Goal: Entertainment & Leisure: Consume media (video, audio)

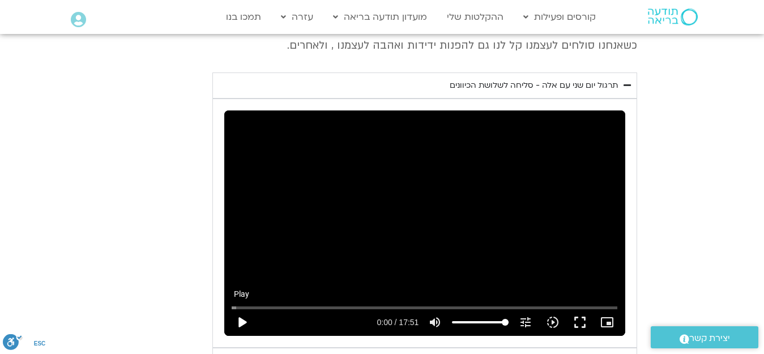
click at [238, 309] on button "play_arrow" at bounding box center [241, 322] width 27 height 27
type input "5.182884"
type input "63.1747159090909"
click at [487, 319] on input "Volume" at bounding box center [480, 322] width 57 height 7
click at [583, 309] on button "fullscreen" at bounding box center [579, 322] width 27 height 27
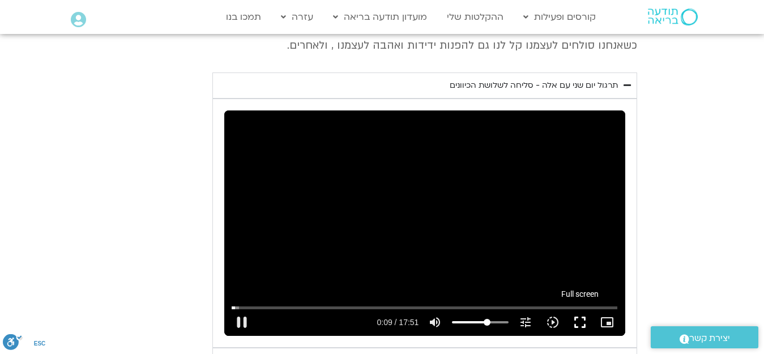
type input "9.870218"
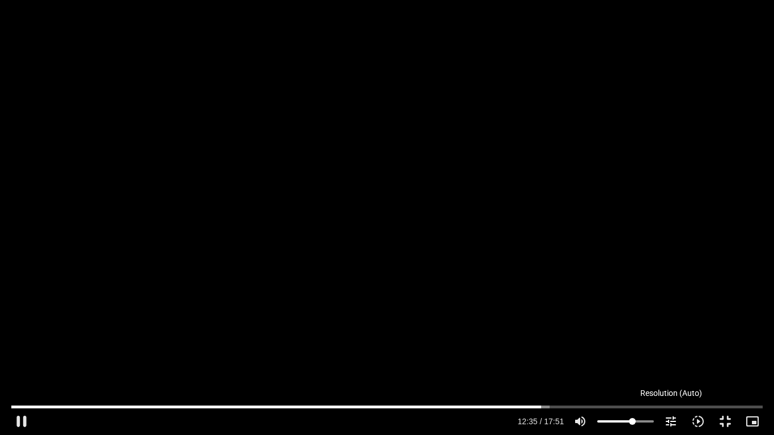
click at [671, 353] on icon "tune" at bounding box center [671, 422] width 14 height 14
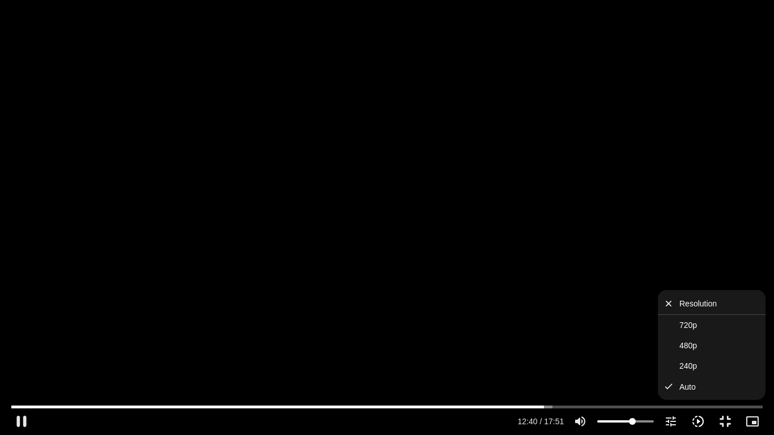
click at [697, 353] on icon "slow_motion_video" at bounding box center [698, 422] width 14 height 14
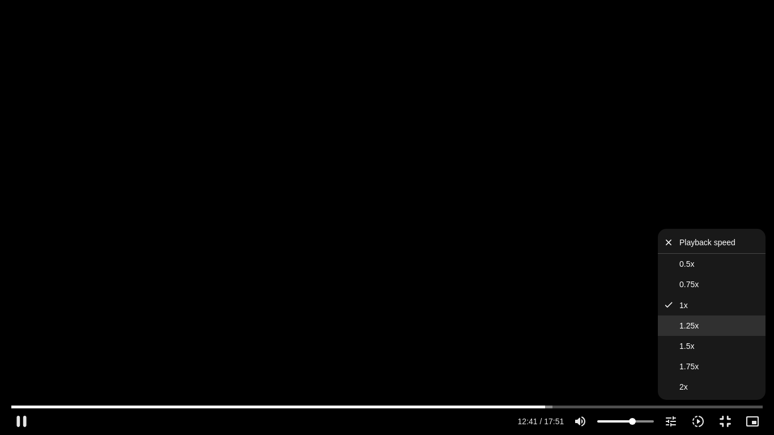
click at [681, 327] on span "1.25x" at bounding box center [688, 325] width 19 height 9
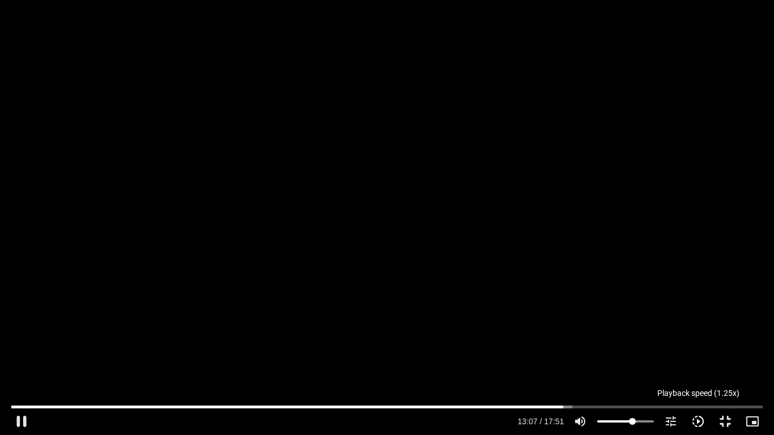
click at [697, 353] on icon "slow_motion_video" at bounding box center [698, 422] width 14 height 14
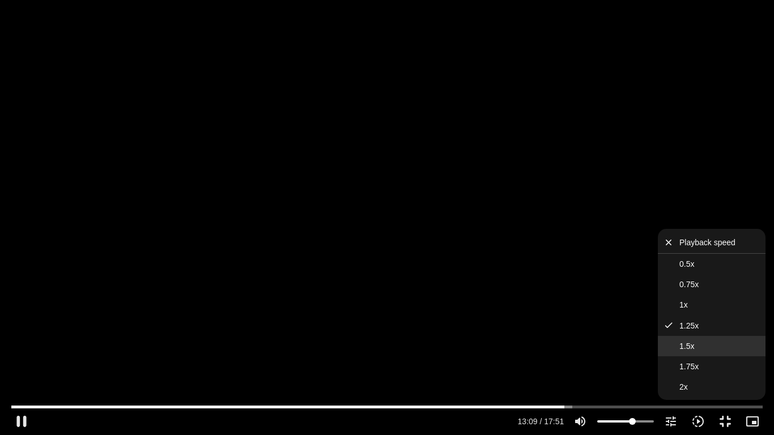
click at [689, 348] on span "1.5x" at bounding box center [686, 345] width 15 height 9
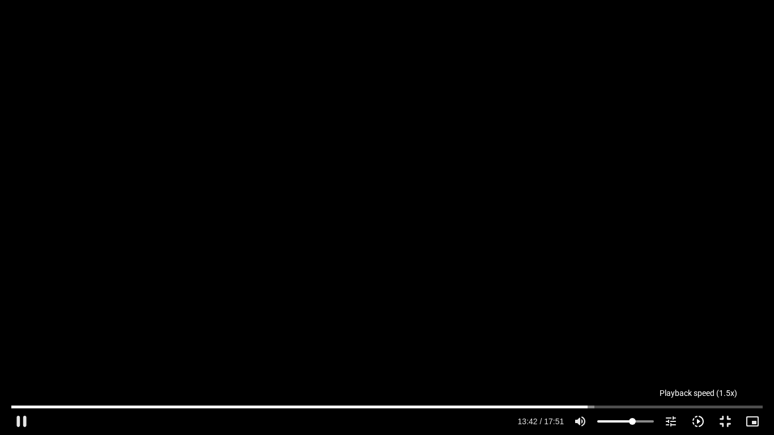
click at [697, 353] on icon "slow_motion_video" at bounding box center [698, 422] width 14 height 14
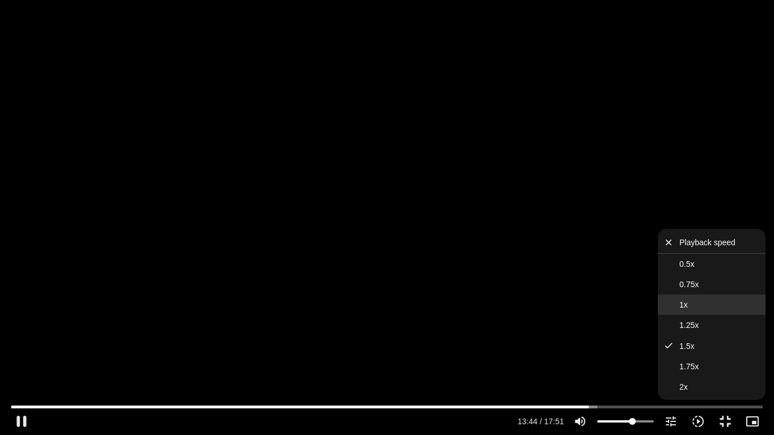
click at [693, 304] on button "1x" at bounding box center [711, 304] width 108 height 20
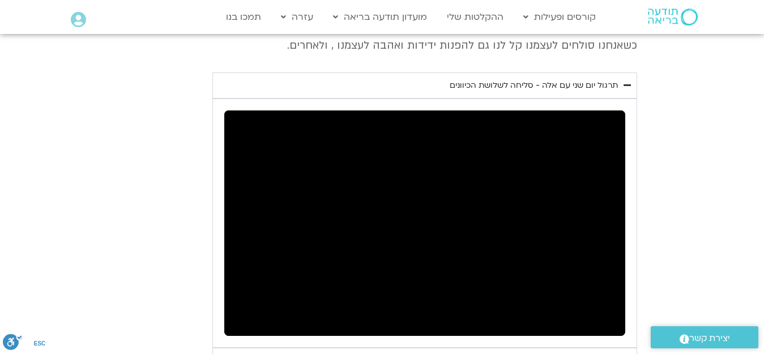
click at [242, 309] on button "pause" at bounding box center [241, 322] width 27 height 27
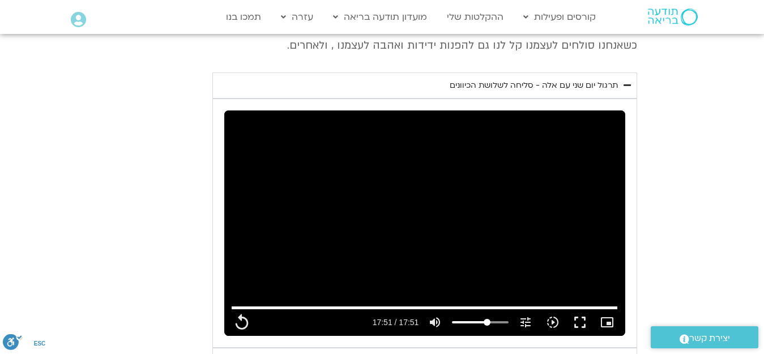
type input "1071.88"
